Goal: Transaction & Acquisition: Purchase product/service

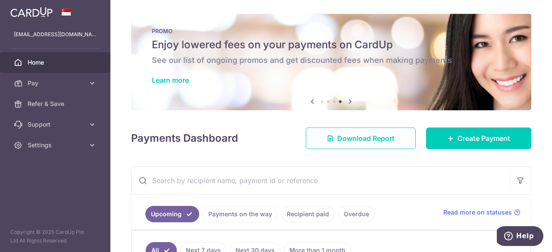
scroll to position [0, 129]
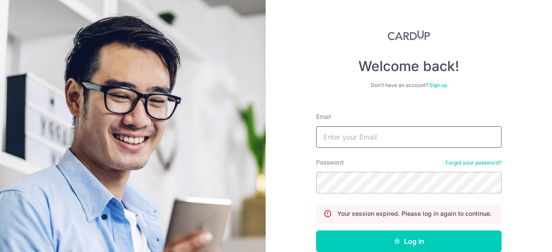
drag, startPoint x: 0, startPoint y: 0, endPoint x: 361, endPoint y: 133, distance: 384.7
click at [361, 133] on input "Email" at bounding box center [408, 137] width 185 height 22
type input "remask97@gmail.com"
click at [316, 231] on button "Log in" at bounding box center [408, 242] width 185 height 22
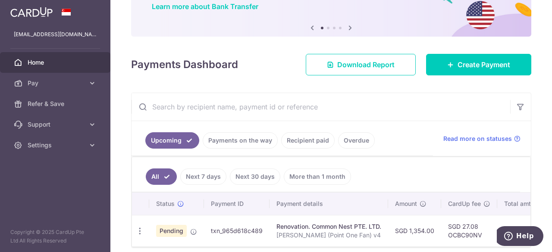
scroll to position [112, 0]
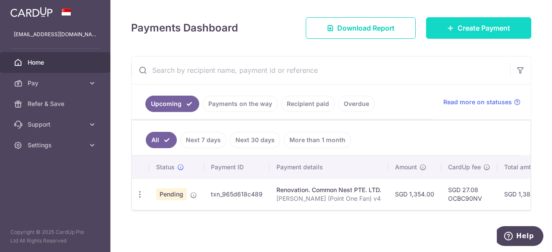
click at [471, 37] on link "Create Payment" at bounding box center [478, 28] width 105 height 22
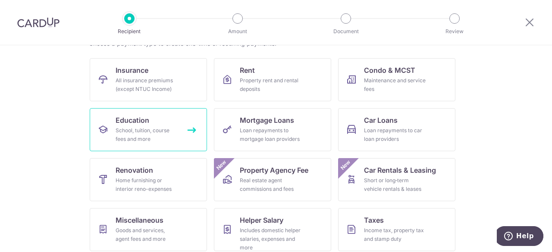
scroll to position [80, 0]
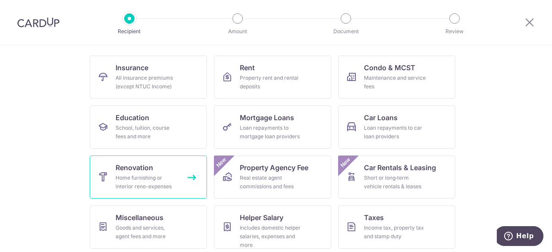
click at [149, 184] on div "Home furnishing or interior reno-expenses" at bounding box center [146, 182] width 62 height 17
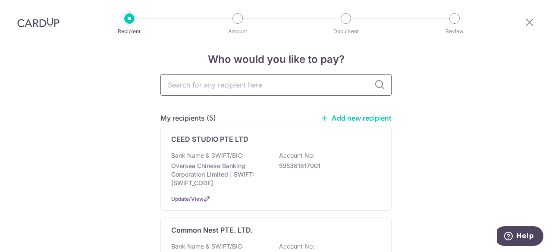
scroll to position [10, 0]
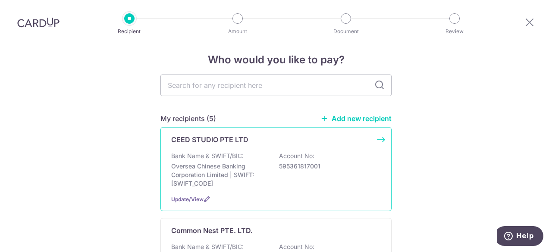
click at [325, 176] on div "Bank Name & SWIFT/BIC: Oversea Chinese Banking Corporation Limited | SWIFT: OCB…" at bounding box center [275, 170] width 209 height 36
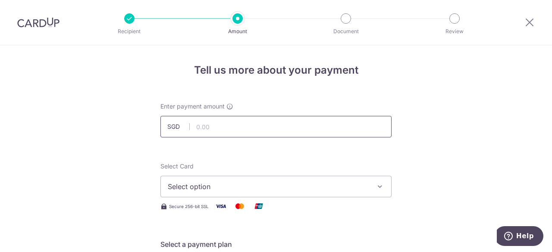
click at [225, 137] on input "text" at bounding box center [275, 127] width 231 height 22
click at [297, 126] on input "12375" at bounding box center [275, 127] width 231 height 22
type input "12,375.00"
click at [338, 194] on button "Select option" at bounding box center [275, 187] width 231 height 22
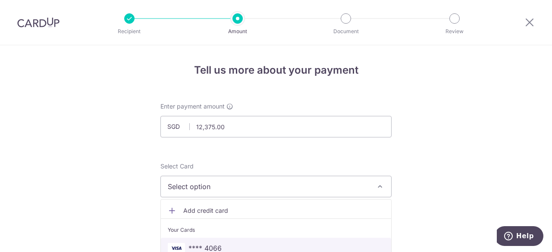
click at [269, 242] on link "**** 4066" at bounding box center [276, 248] width 230 height 21
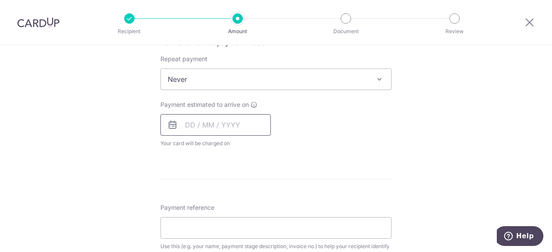
scroll to position [342, 0]
click at [240, 128] on input "text" at bounding box center [215, 124] width 110 height 22
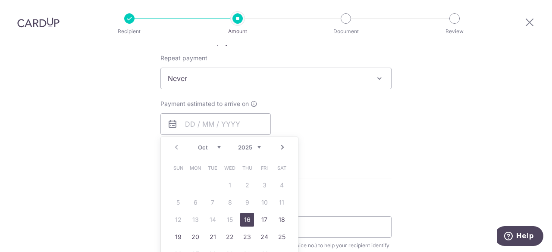
click at [244, 218] on link "16" at bounding box center [247, 220] width 14 height 14
type input "[DATE]"
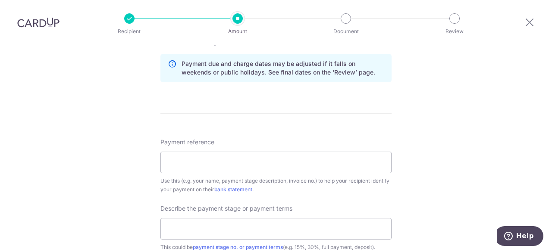
scroll to position [443, 0]
click at [265, 153] on input "Payment reference" at bounding box center [275, 162] width 231 height 22
type input "Payment to 55%"
click at [210, 227] on input "text" at bounding box center [275, 228] width 231 height 22
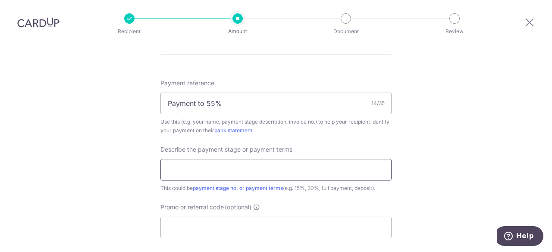
scroll to position [512, 0]
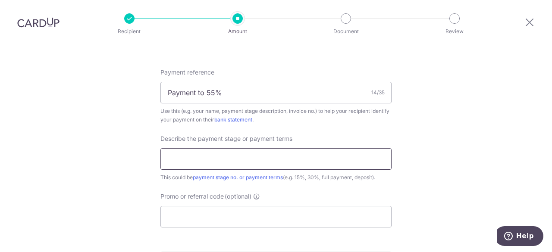
click at [334, 148] on input "text" at bounding box center [275, 159] width 231 height 22
click at [327, 94] on input "Payment to 55%" at bounding box center [275, 93] width 231 height 22
click at [278, 156] on input "text" at bounding box center [275, 159] width 231 height 22
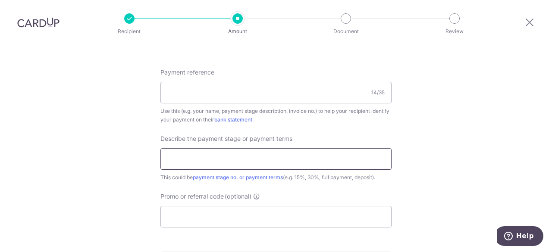
paste input "Payment to 55%"
type input "Payment to 55%"
click at [324, 94] on input "Payment reference" at bounding box center [275, 93] width 231 height 22
type input "[PERSON_NAME]"
click at [250, 213] on input "Promo or referral code (optional)" at bounding box center [275, 217] width 231 height 22
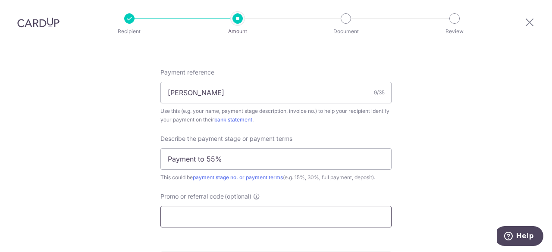
scroll to position [562, 0]
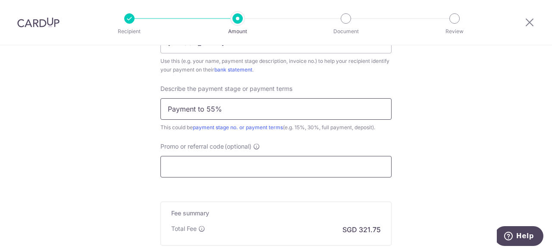
paste input "OCBC90NV"
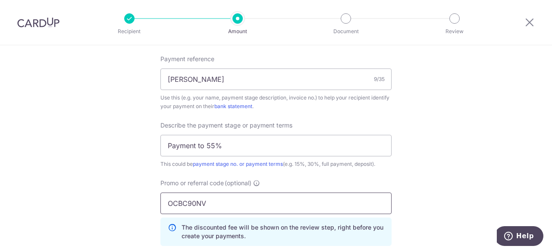
scroll to position [525, 0]
type input "OCBC90NV"
click at [230, 81] on input "[PERSON_NAME]" at bounding box center [275, 80] width 231 height 22
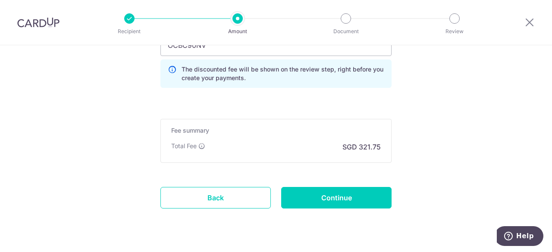
scroll to position [702, 0]
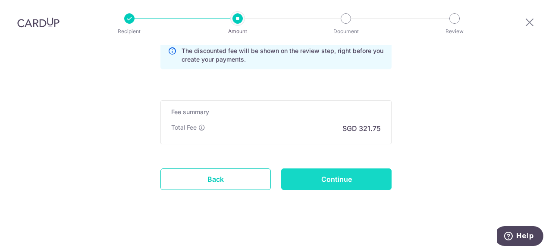
click at [318, 172] on input "Continue" at bounding box center [336, 179] width 110 height 22
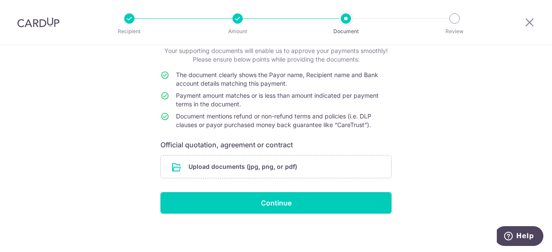
scroll to position [57, 0]
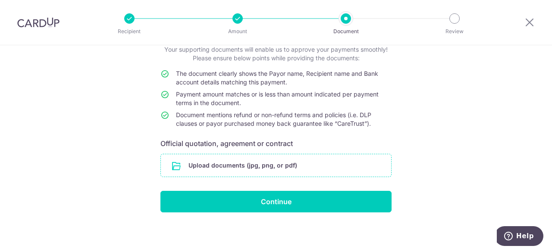
click at [306, 166] on input "file" at bounding box center [276, 165] width 230 height 22
click at [250, 162] on input "file" at bounding box center [276, 165] width 230 height 22
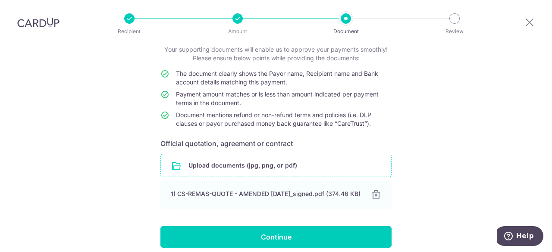
scroll to position [97, 0]
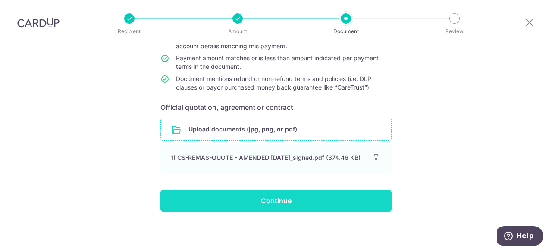
click at [265, 193] on input "Continue" at bounding box center [275, 201] width 231 height 22
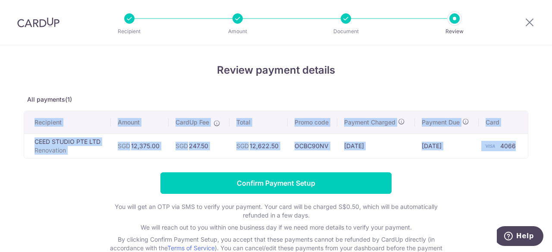
drag, startPoint x: 32, startPoint y: 119, endPoint x: 521, endPoint y: 143, distance: 489.3
click at [521, 143] on table "Recipient Amount CardUp Fee Total Promo code Payment Charged Payment Due Card C…" at bounding box center [275, 134] width 503 height 47
copy table "Recipient Amount CardUp Fee Total Promo code Payment Charged Payment Due Card C…"
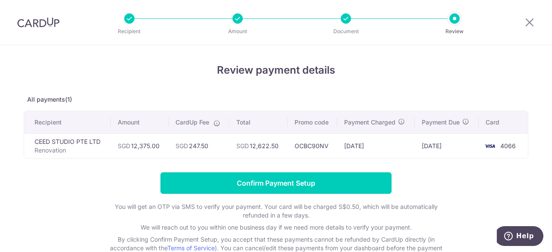
click at [296, 88] on div "Review payment details All payments(1) Recipient Amount CardUp Fee Total Promo …" at bounding box center [276, 169] width 504 height 214
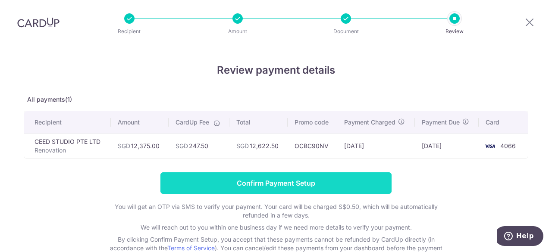
click at [267, 182] on input "Confirm Payment Setup" at bounding box center [275, 183] width 231 height 22
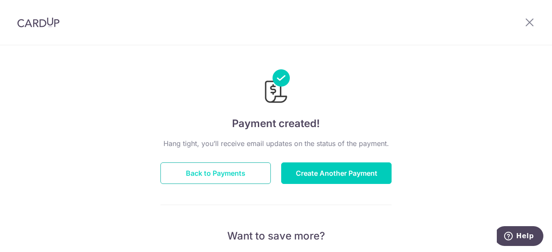
click at [241, 178] on button "Back to Payments" at bounding box center [215, 173] width 110 height 22
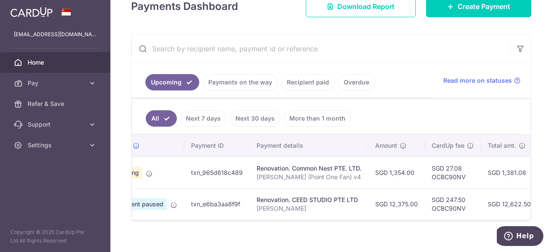
scroll to position [0, 41]
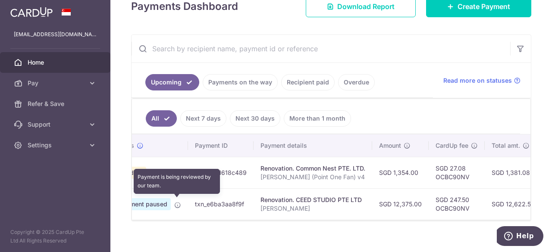
click at [175, 205] on icon at bounding box center [177, 205] width 7 height 7
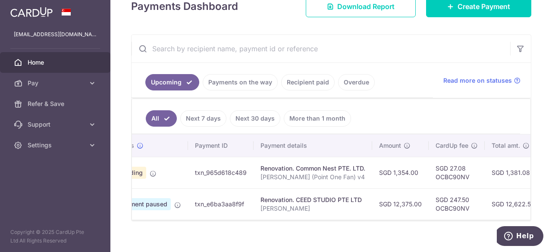
scroll to position [0, 0]
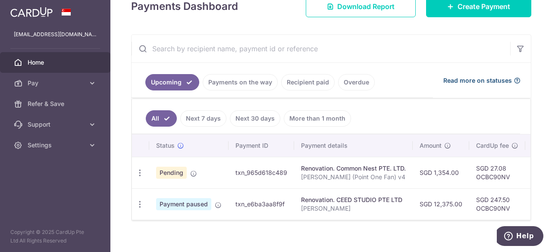
click at [513, 81] on icon at bounding box center [516, 80] width 7 height 7
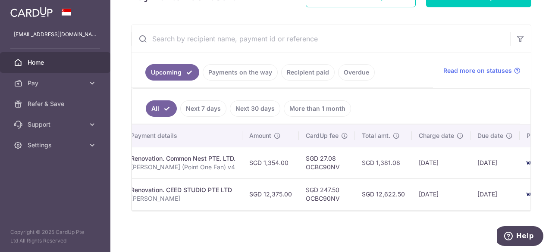
scroll to position [0, 169]
